Goal: Use online tool/utility: Utilize a website feature to perform a specific function

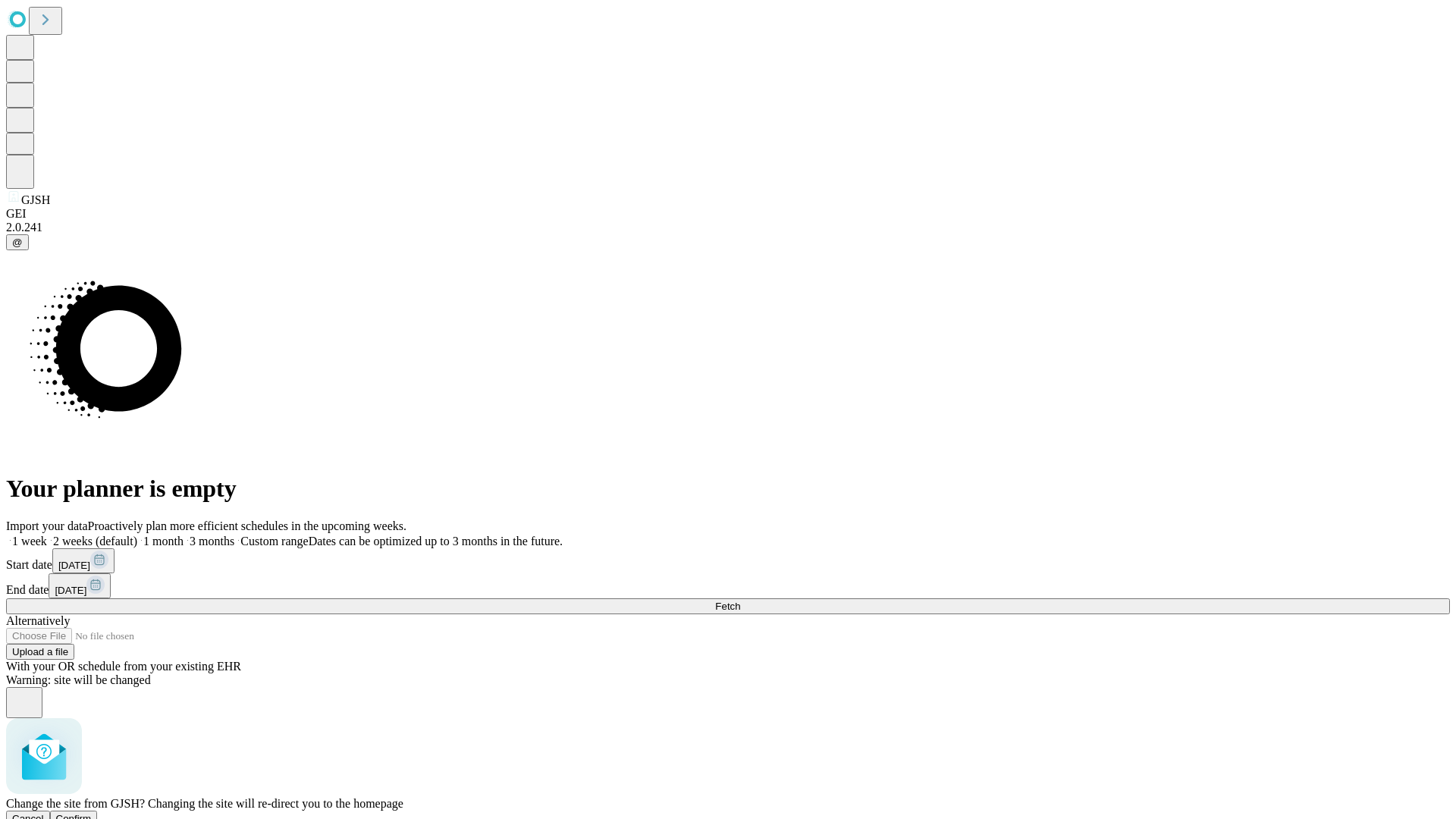
click at [92, 813] on span "Confirm" at bounding box center [74, 819] width 36 height 12
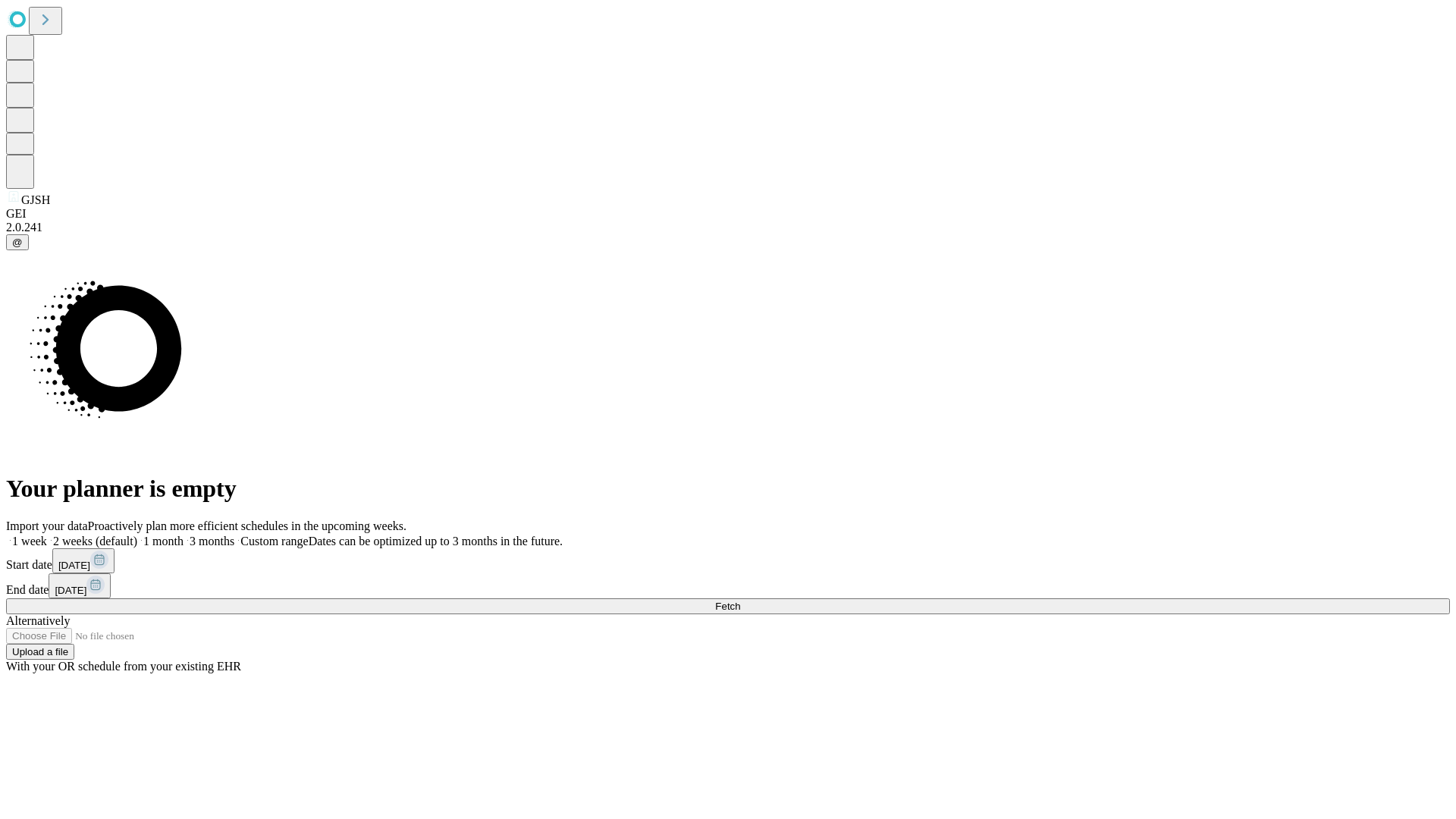
click at [184, 534] on label "1 month" at bounding box center [160, 540] width 46 height 13
click at [740, 601] on span "Fetch" at bounding box center [727, 607] width 25 height 12
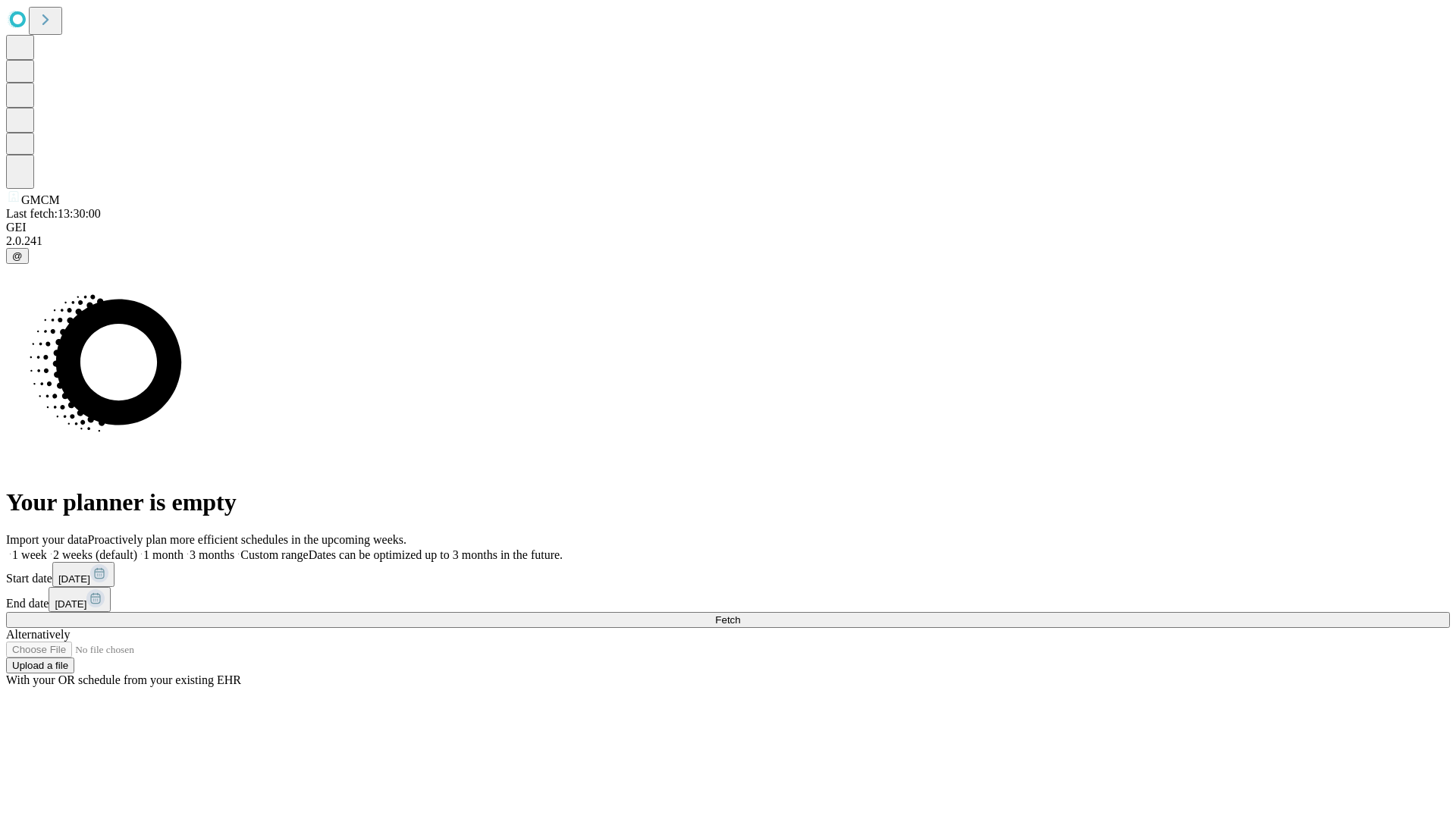
click at [740, 614] on span "Fetch" at bounding box center [727, 620] width 25 height 12
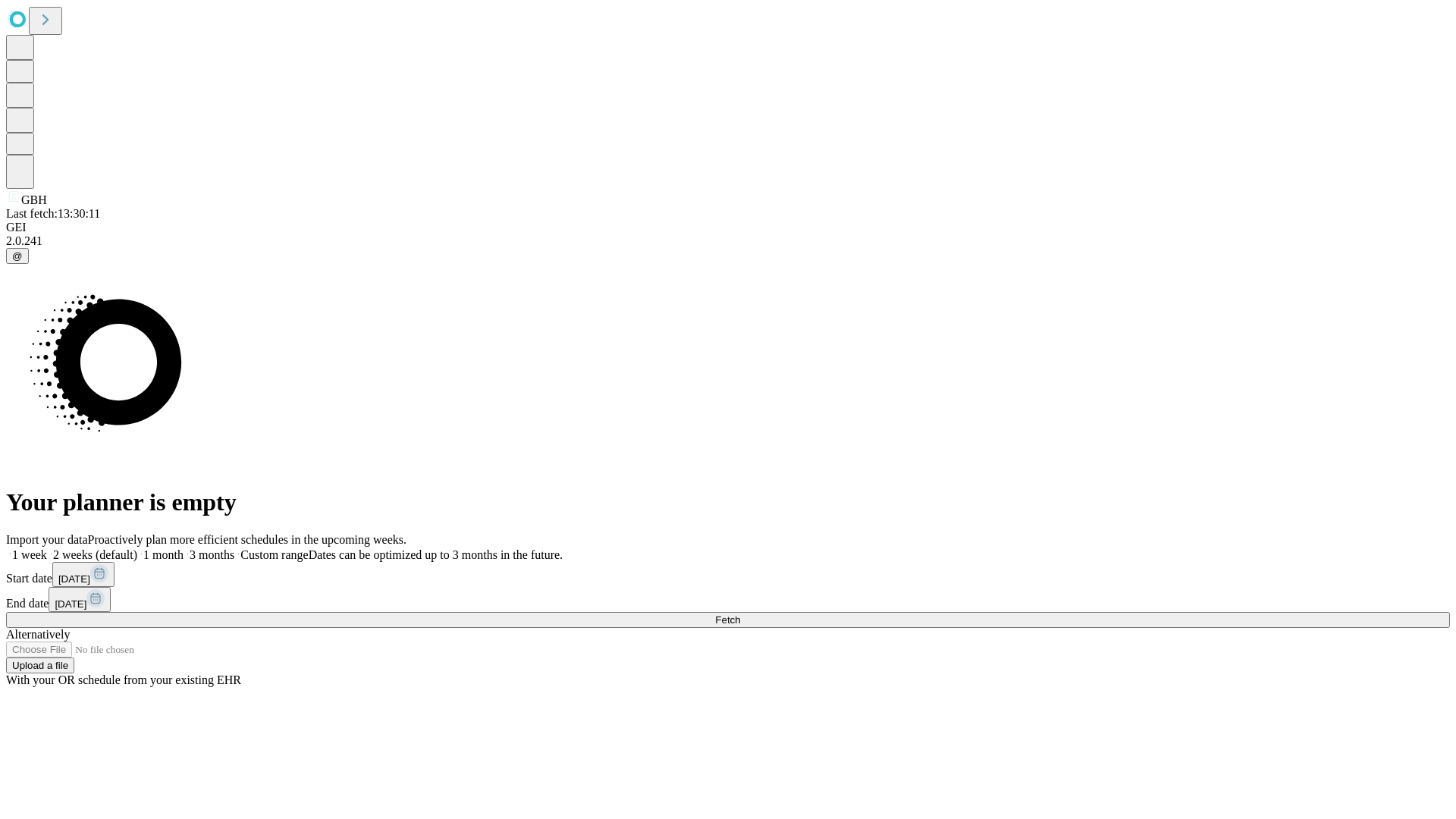
click at [184, 548] on label "1 month" at bounding box center [160, 554] width 46 height 13
click at [740, 614] on span "Fetch" at bounding box center [727, 620] width 25 height 12
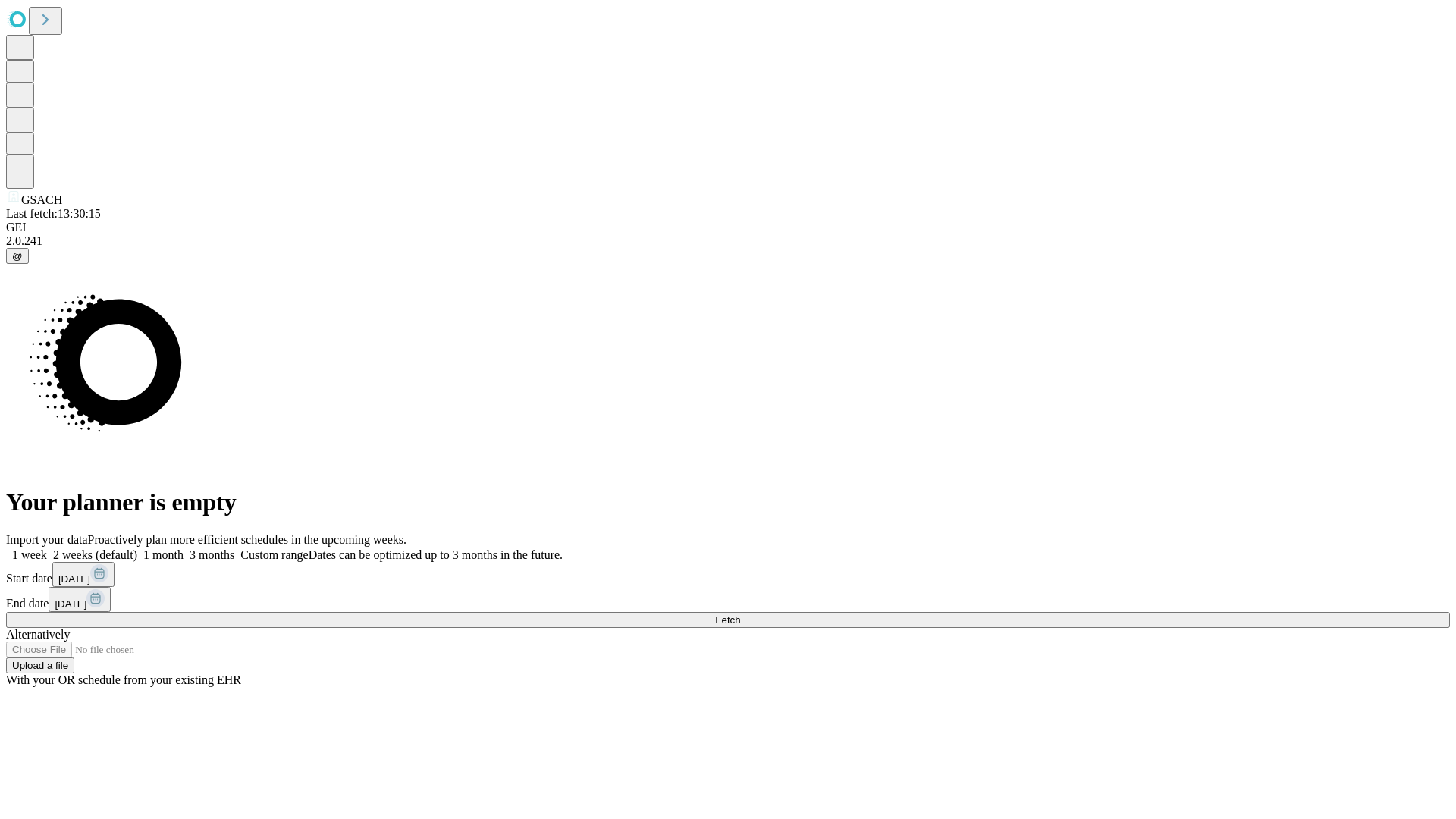
click at [184, 548] on label "1 month" at bounding box center [160, 554] width 46 height 13
click at [740, 614] on span "Fetch" at bounding box center [727, 620] width 25 height 12
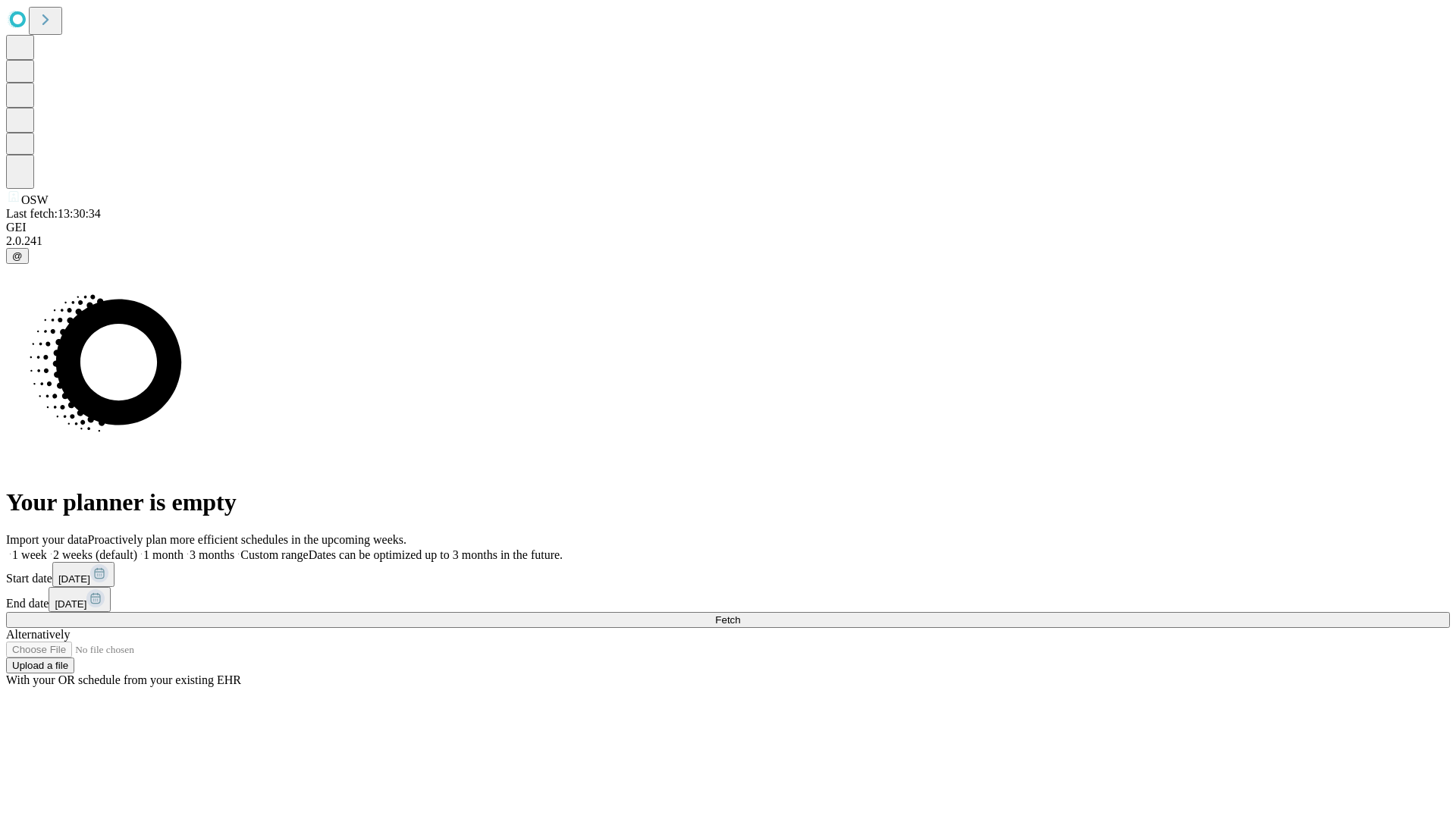
click at [184, 548] on label "1 month" at bounding box center [160, 554] width 46 height 13
click at [740, 614] on span "Fetch" at bounding box center [727, 620] width 25 height 12
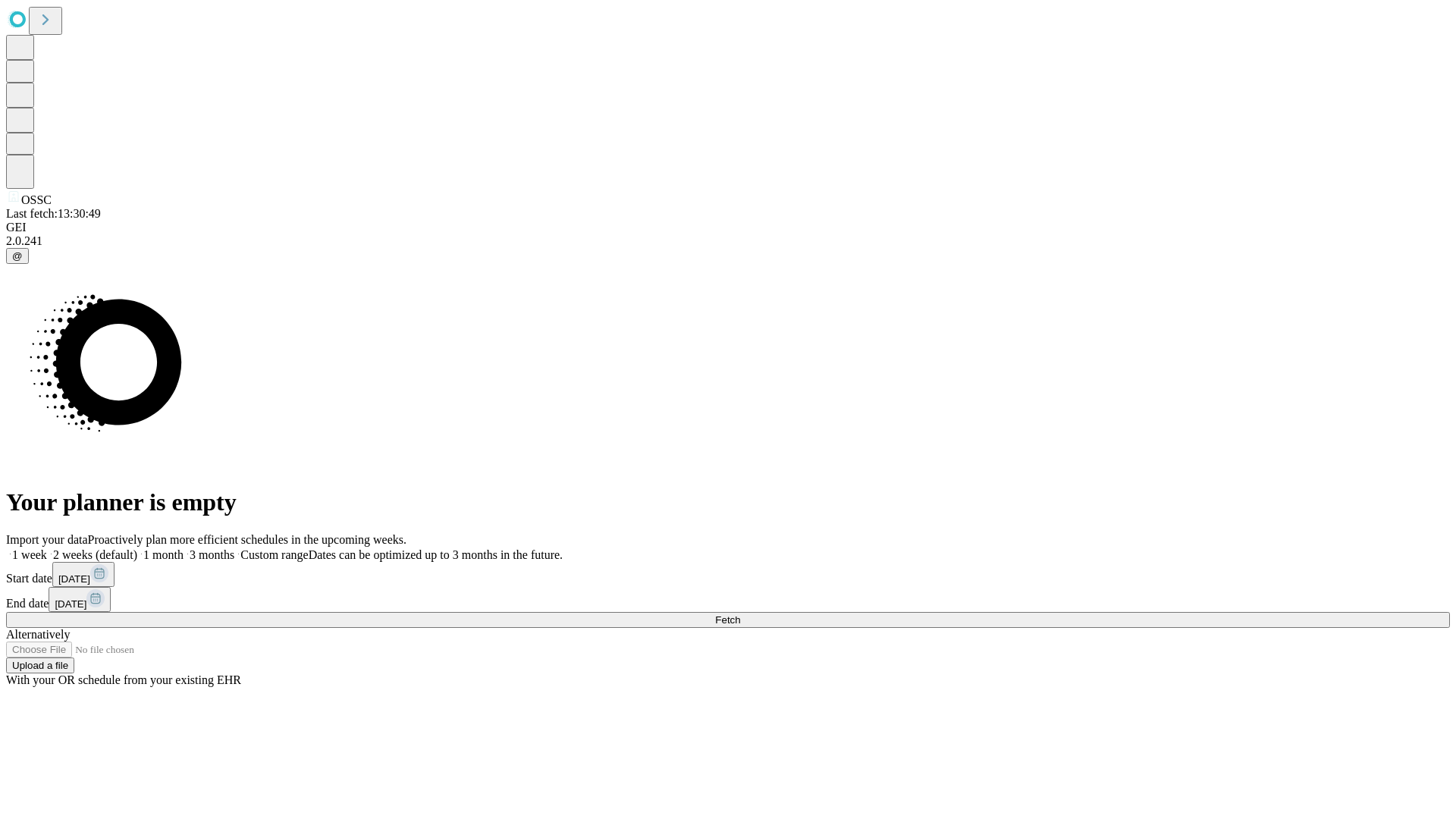
click at [740, 614] on span "Fetch" at bounding box center [727, 620] width 25 height 12
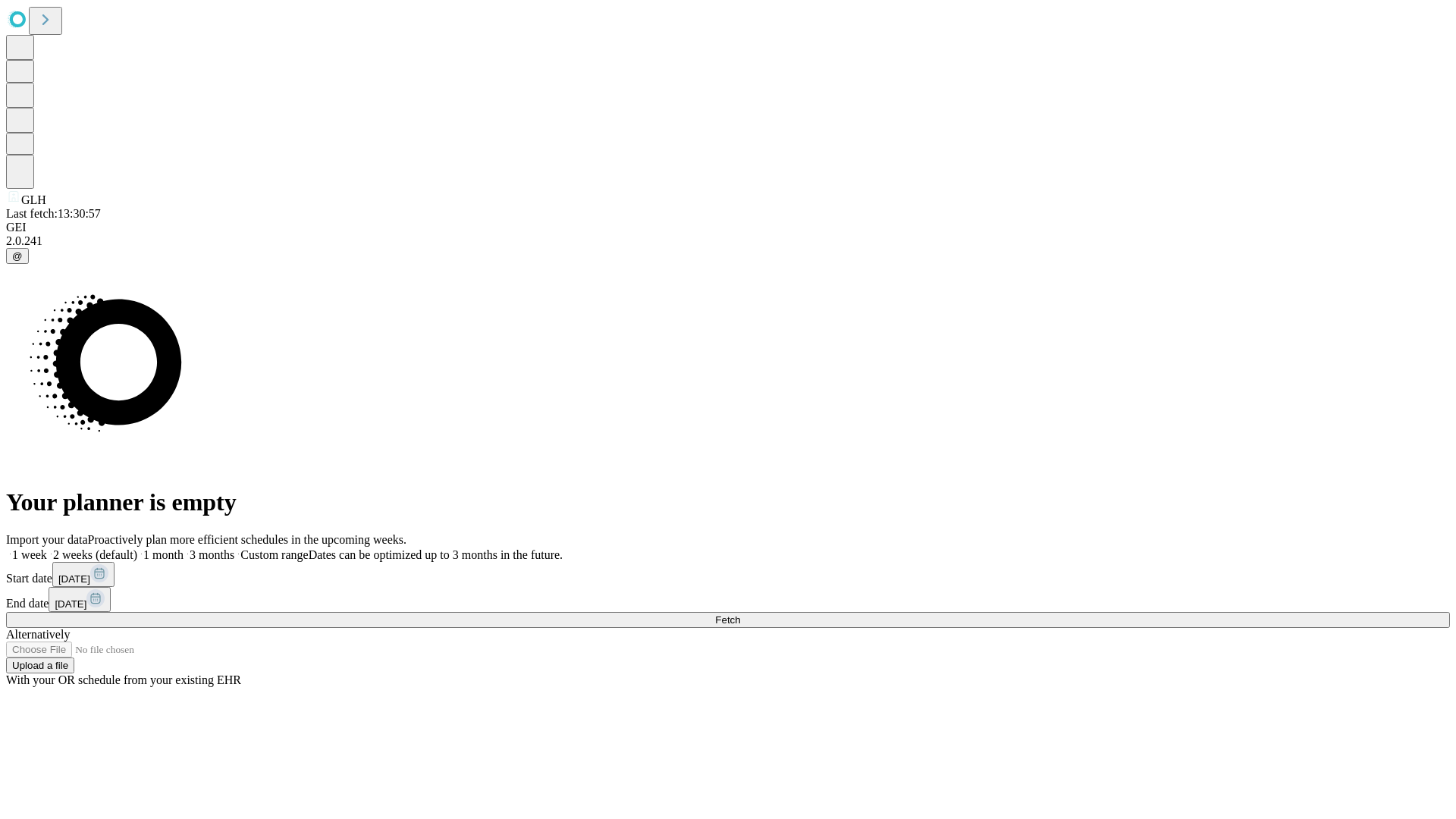
click at [184, 548] on label "1 month" at bounding box center [160, 554] width 46 height 13
click at [740, 614] on span "Fetch" at bounding box center [727, 620] width 25 height 12
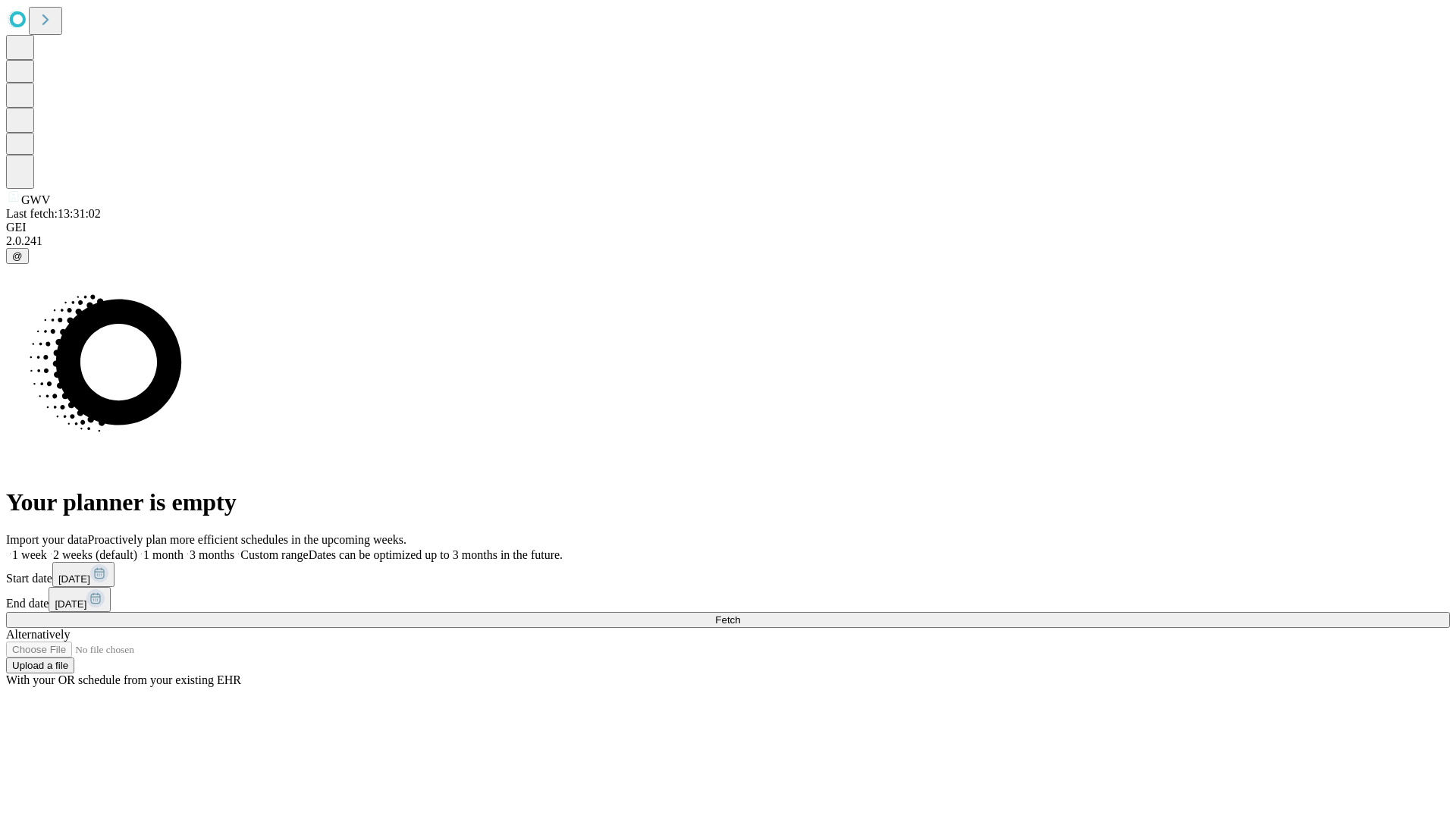
click at [184, 548] on label "1 month" at bounding box center [160, 554] width 46 height 13
click at [740, 614] on span "Fetch" at bounding box center [727, 620] width 25 height 12
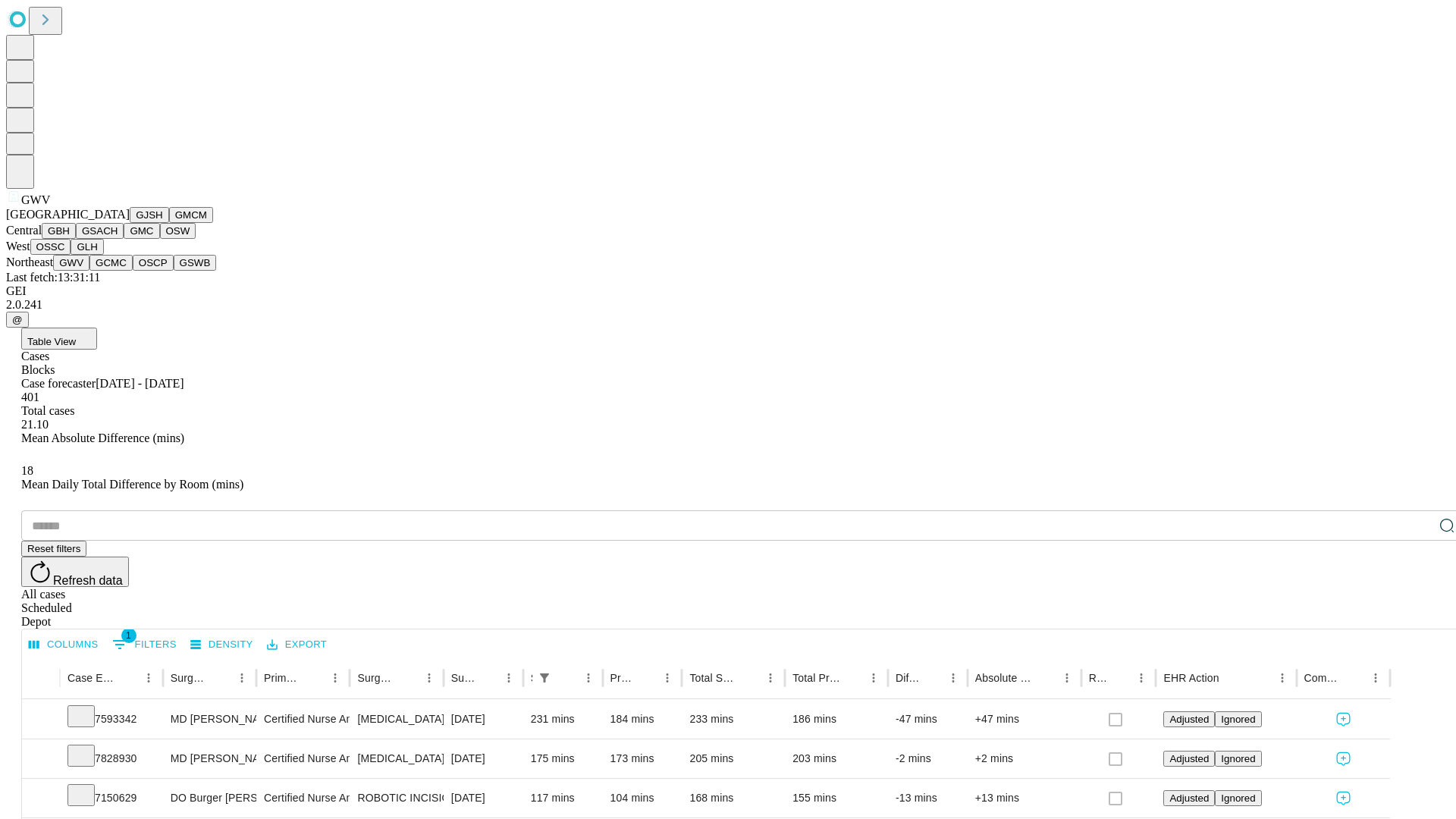
click at [118, 271] on button "GCMC" at bounding box center [112, 263] width 43 height 16
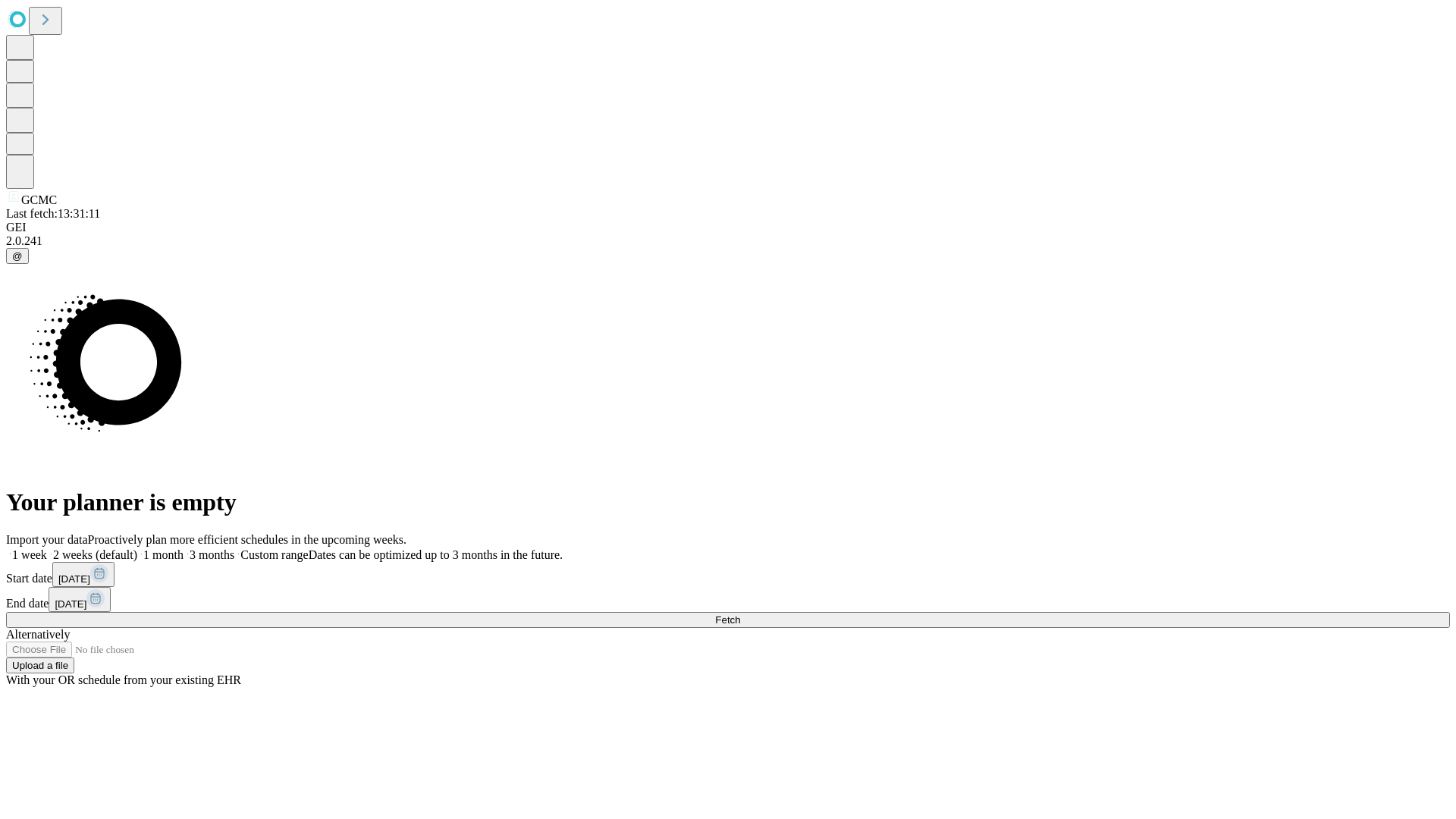
click at [184, 548] on label "1 month" at bounding box center [160, 554] width 46 height 13
click at [740, 614] on span "Fetch" at bounding box center [727, 620] width 25 height 12
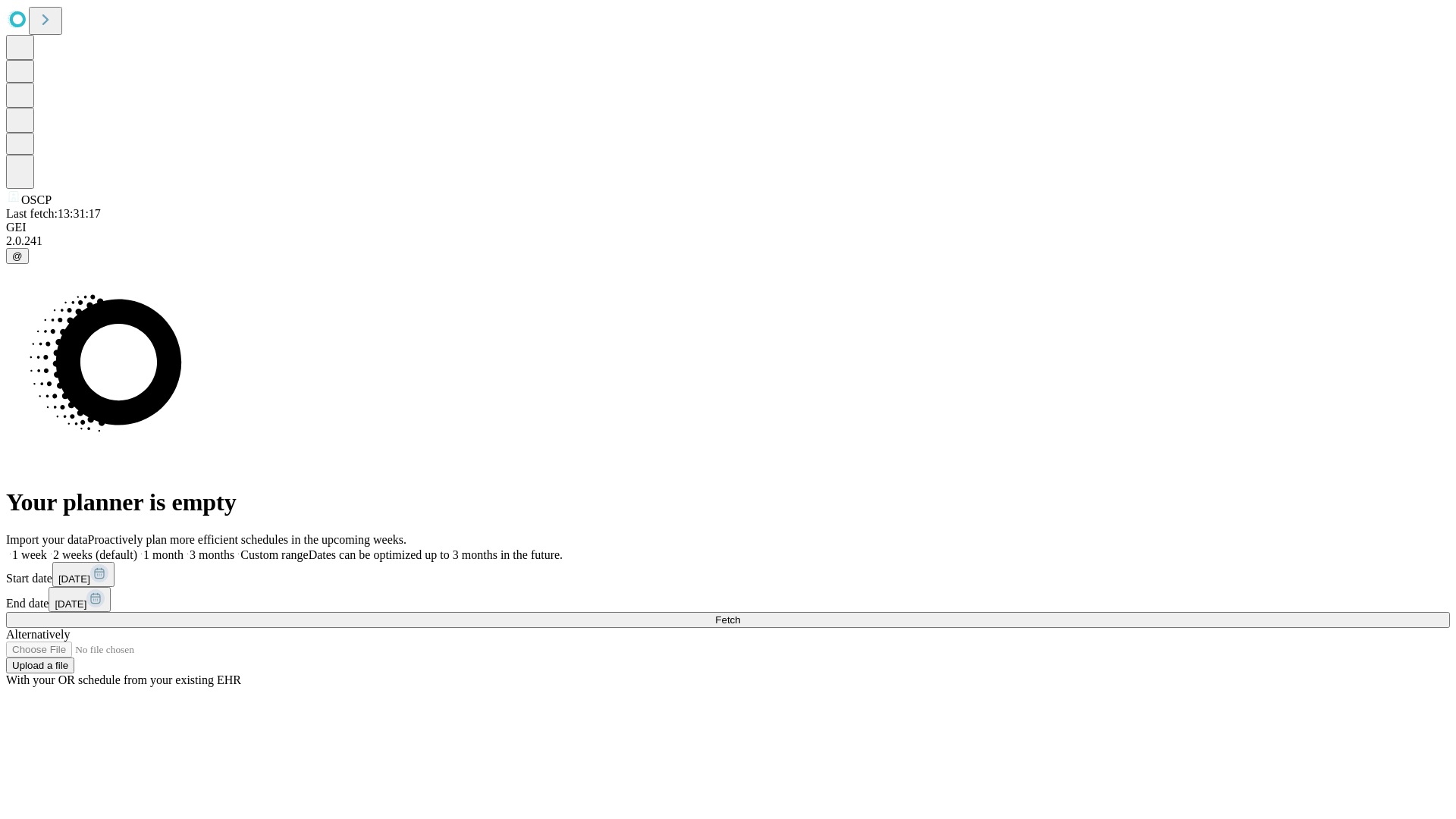
click at [184, 548] on label "1 month" at bounding box center [160, 554] width 46 height 13
click at [740, 614] on span "Fetch" at bounding box center [727, 620] width 25 height 12
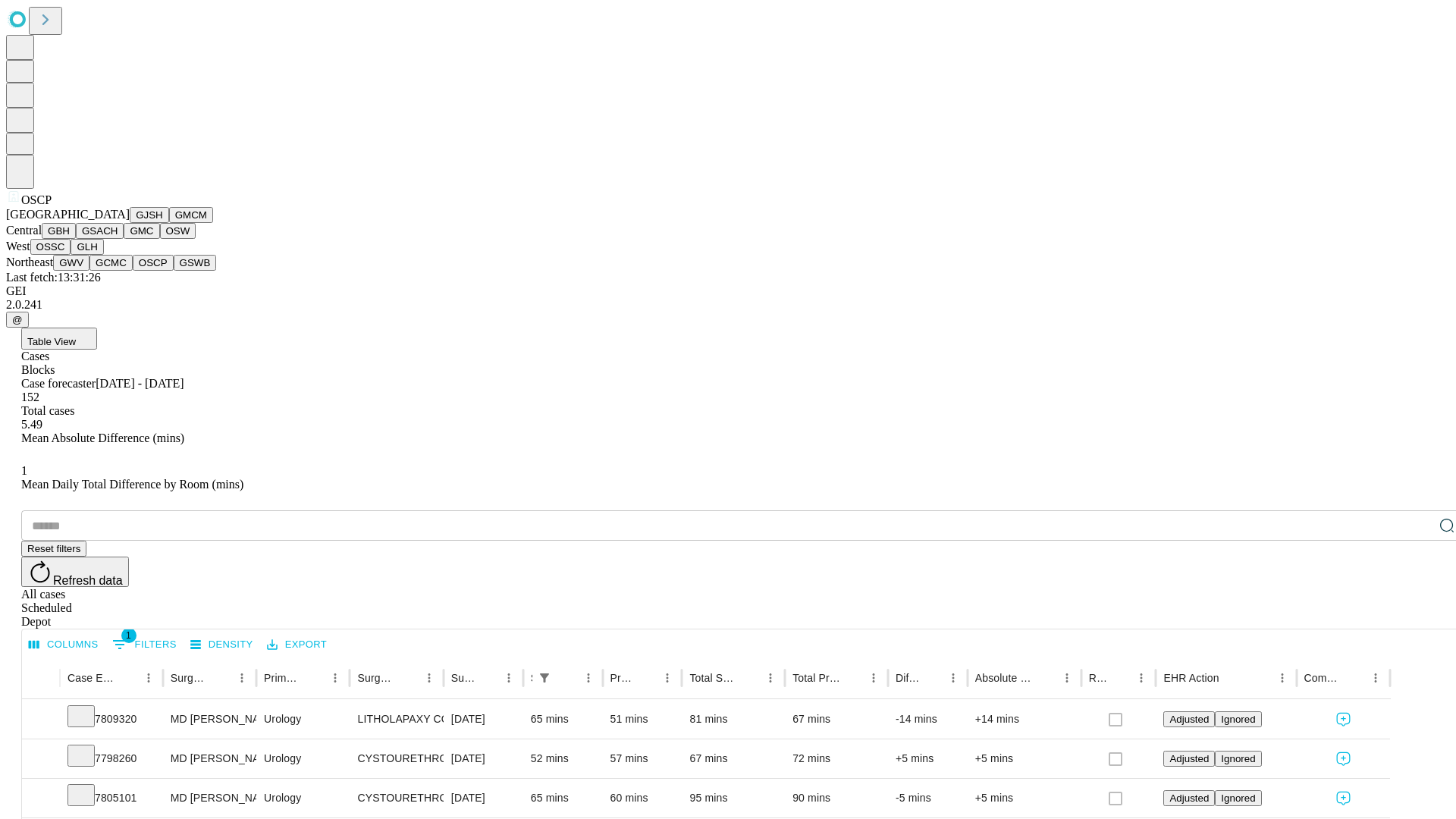
click at [174, 271] on button "GSWB" at bounding box center [196, 263] width 43 height 16
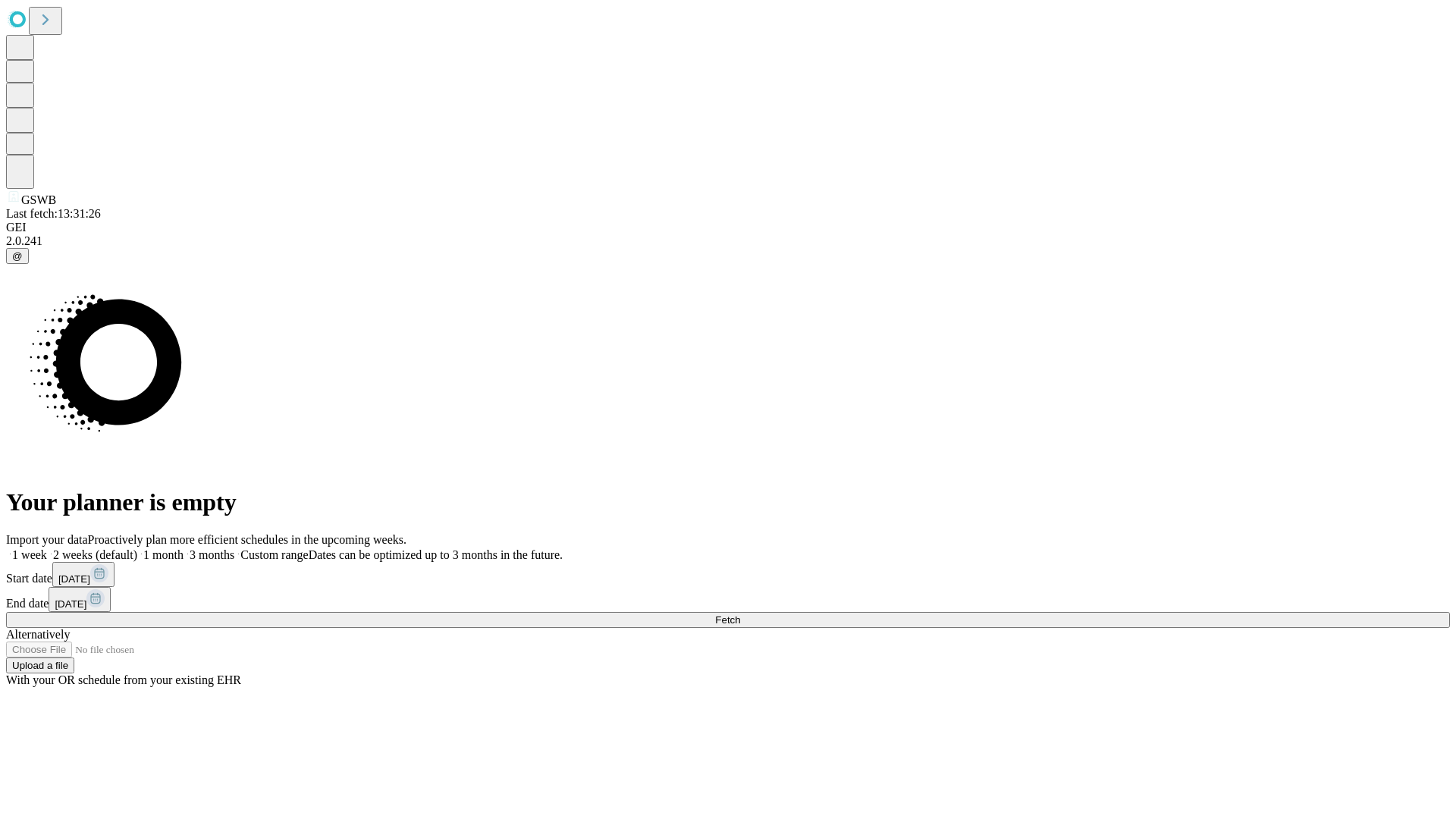
click at [184, 548] on label "1 month" at bounding box center [160, 554] width 46 height 13
click at [740, 614] on span "Fetch" at bounding box center [727, 620] width 25 height 12
